Goal: Task Accomplishment & Management: Manage account settings

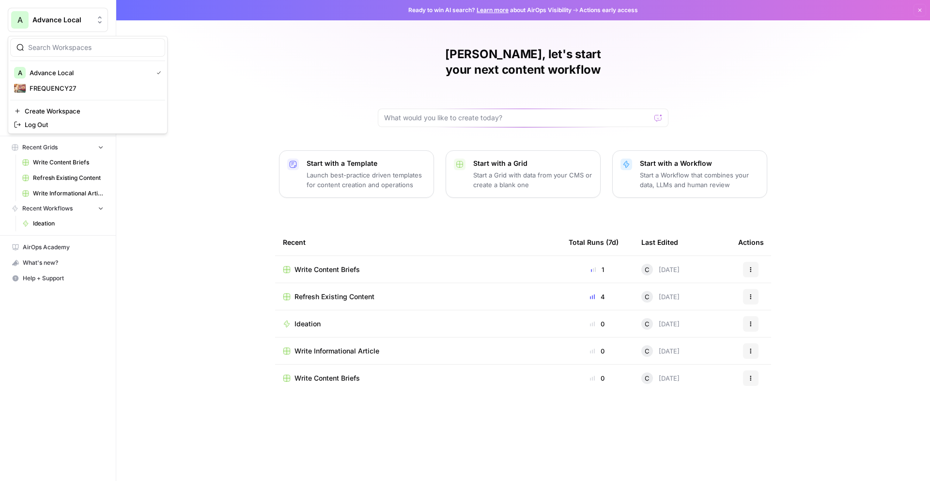
click at [54, 21] on span "Advance Local" at bounding box center [61, 20] width 59 height 10
click at [14, 15] on div "A" at bounding box center [19, 19] width 17 height 17
click at [16, 15] on div "A" at bounding box center [19, 19] width 17 height 17
click at [268, 94] on div "Casey, let's start your next content workflow Start with a Template Launch best…" at bounding box center [523, 240] width 814 height 481
click at [30, 99] on link "Your Data" at bounding box center [58, 93] width 100 height 16
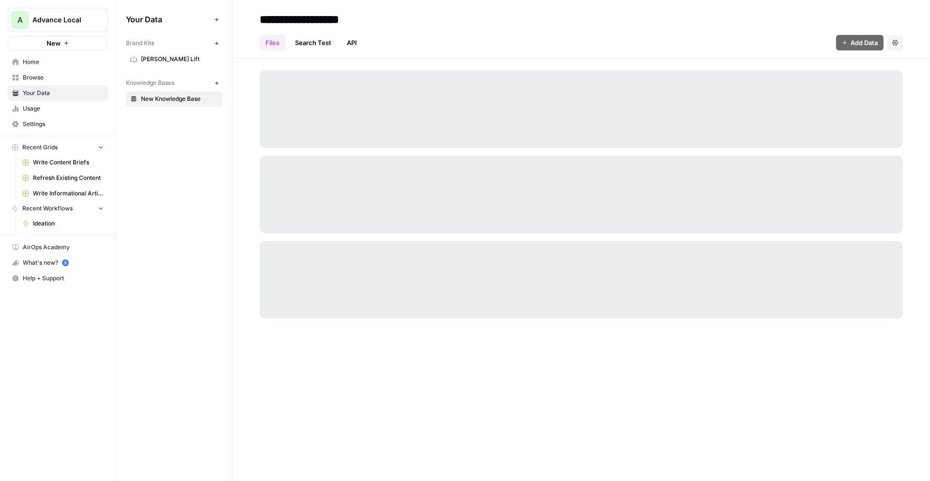
click at [39, 84] on link "Browse" at bounding box center [58, 78] width 100 height 16
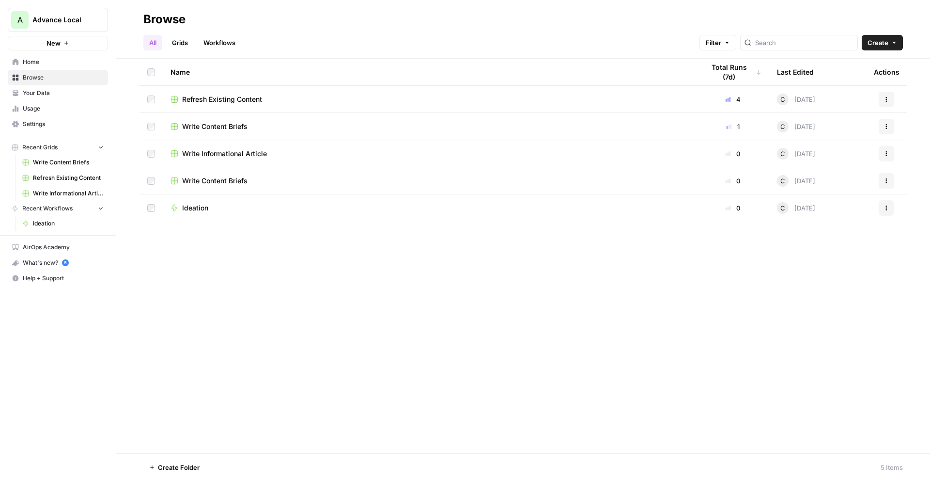
click at [49, 71] on link "Browse" at bounding box center [58, 78] width 100 height 16
click at [49, 118] on link "Settings" at bounding box center [58, 124] width 100 height 16
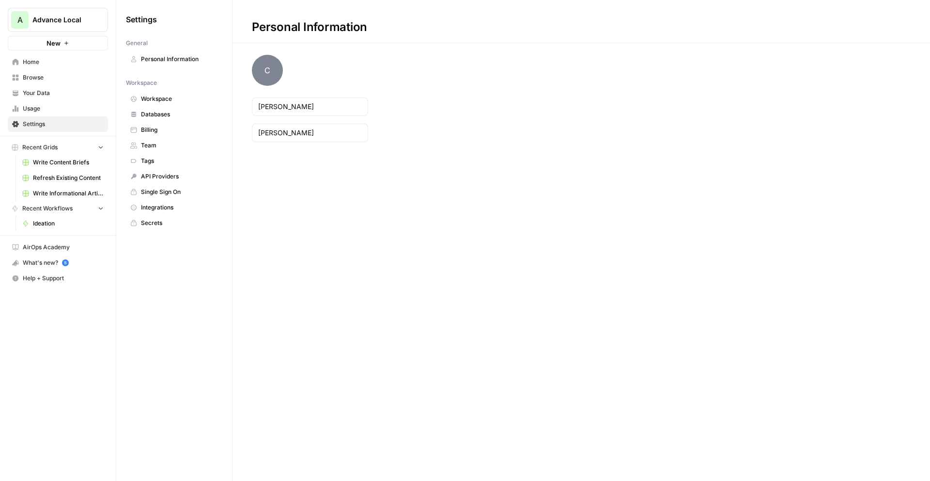
click at [49, 119] on link "Settings" at bounding box center [58, 124] width 100 height 16
click at [157, 124] on link "Billing" at bounding box center [174, 130] width 96 height 16
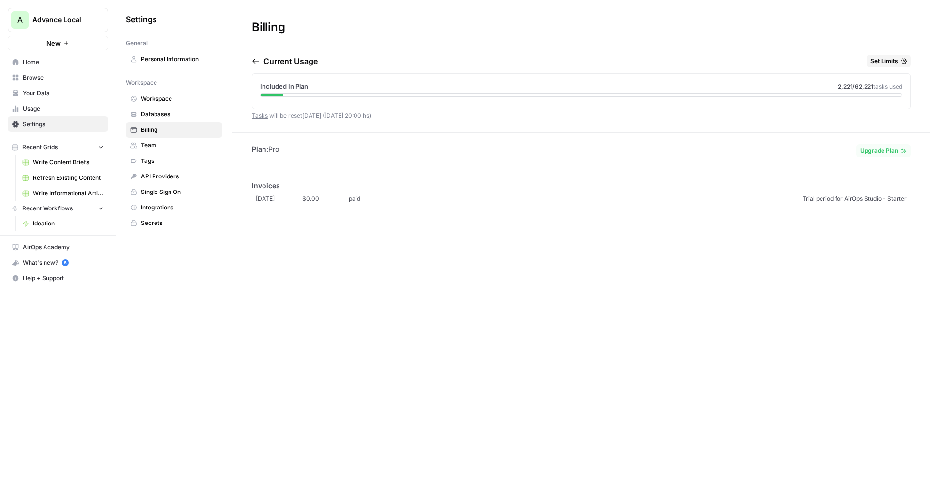
click at [163, 111] on span "Databases" at bounding box center [179, 114] width 77 height 9
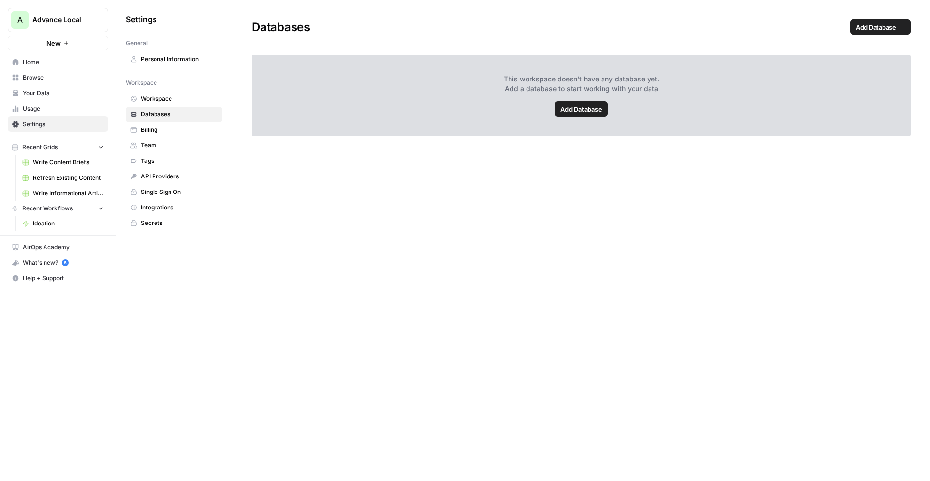
click at [178, 93] on link "Workspace" at bounding box center [174, 99] width 96 height 16
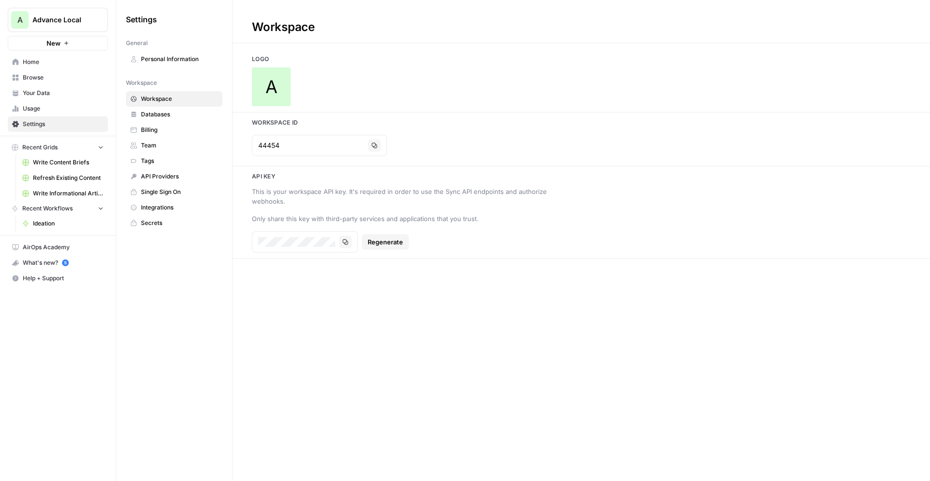
click at [174, 145] on span "Team" at bounding box center [179, 145] width 77 height 9
